Goal: Task Accomplishment & Management: Use online tool/utility

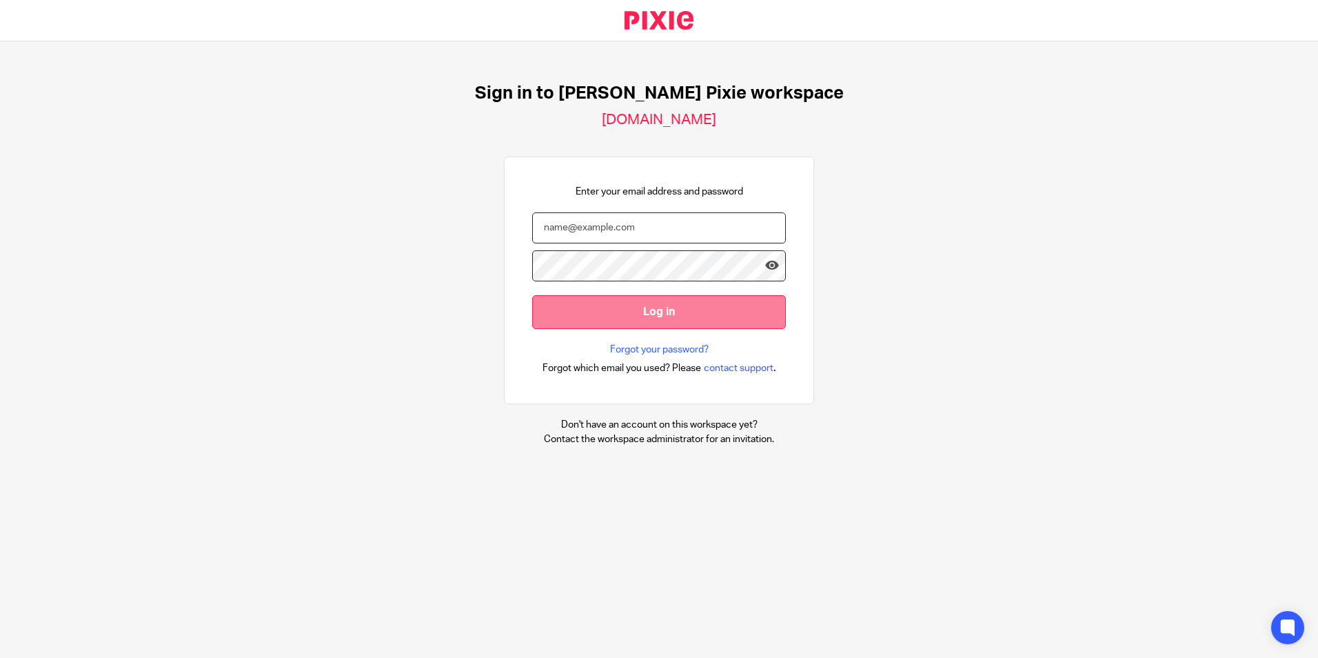
type input "mnoe@menzies.co.uk"
click at [637, 312] on input "Log in" at bounding box center [659, 312] width 254 height 34
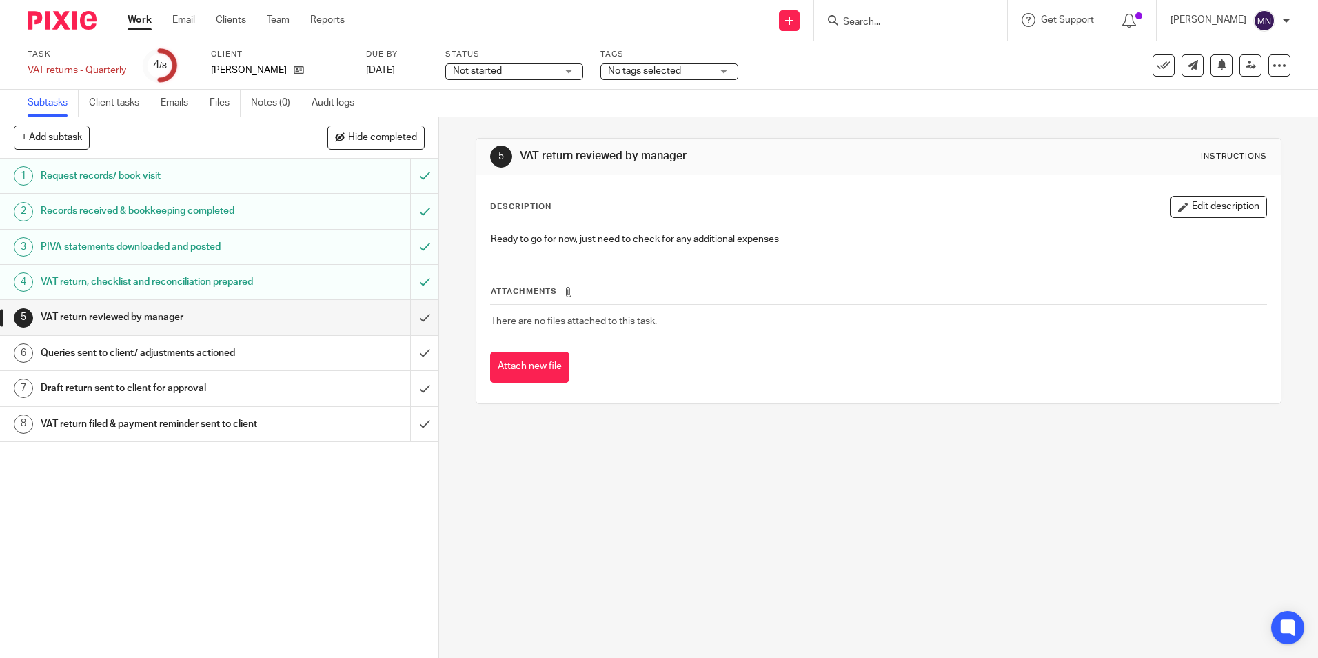
click at [151, 313] on h1 "VAT return reviewed by manager" at bounding box center [159, 317] width 237 height 21
